Goal: Task Accomplishment & Management: Manage account settings

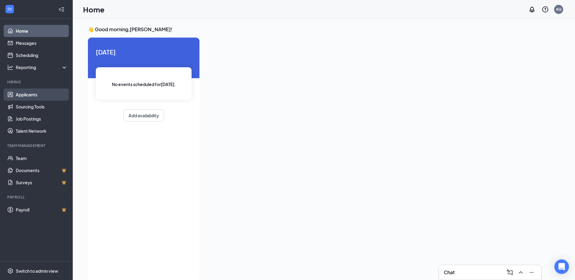
click at [48, 97] on link "Applicants" at bounding box center [42, 94] width 52 height 12
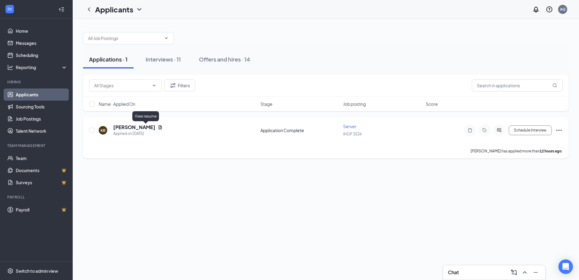
click at [159, 127] on icon "Document" at bounding box center [160, 127] width 3 height 4
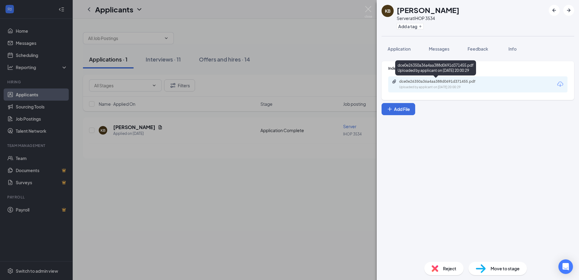
click at [432, 82] on div "dce0e26350a36a4aa388d0691d371455.pdf" at bounding box center [441, 81] width 85 height 5
click at [408, 47] on span "Application" at bounding box center [399, 48] width 23 height 5
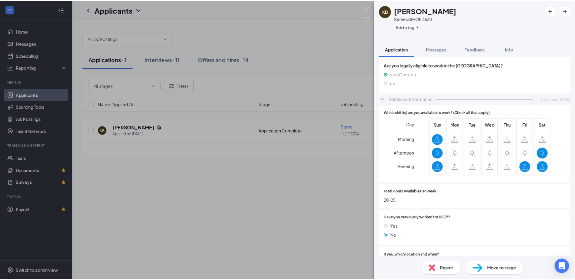
scroll to position [121, 0]
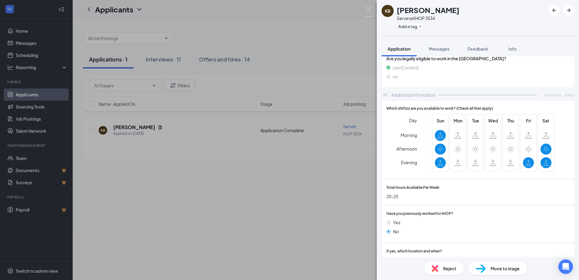
click at [450, 268] on span "Reject" at bounding box center [449, 268] width 13 height 7
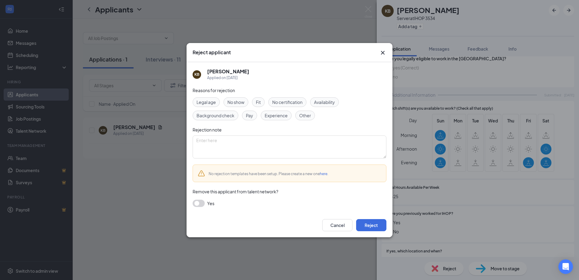
click at [322, 102] on span "Availability" at bounding box center [324, 102] width 21 height 7
click at [374, 224] on button "Reject" at bounding box center [371, 225] width 30 height 12
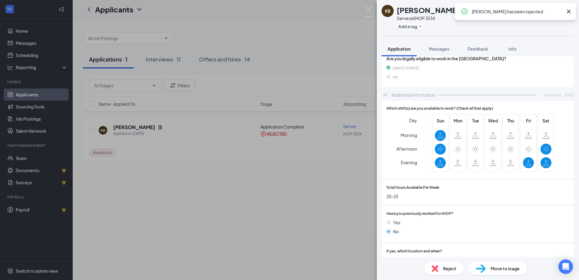
click at [170, 177] on div "KB [PERSON_NAME] Server at IHOP 3534 Add a tag Application Messages Feedback In…" at bounding box center [289, 140] width 579 height 280
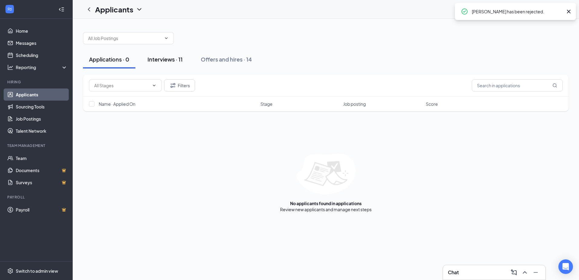
click at [163, 57] on div "Interviews · 11" at bounding box center [165, 59] width 35 height 8
